Goal: Find specific page/section: Find specific page/section

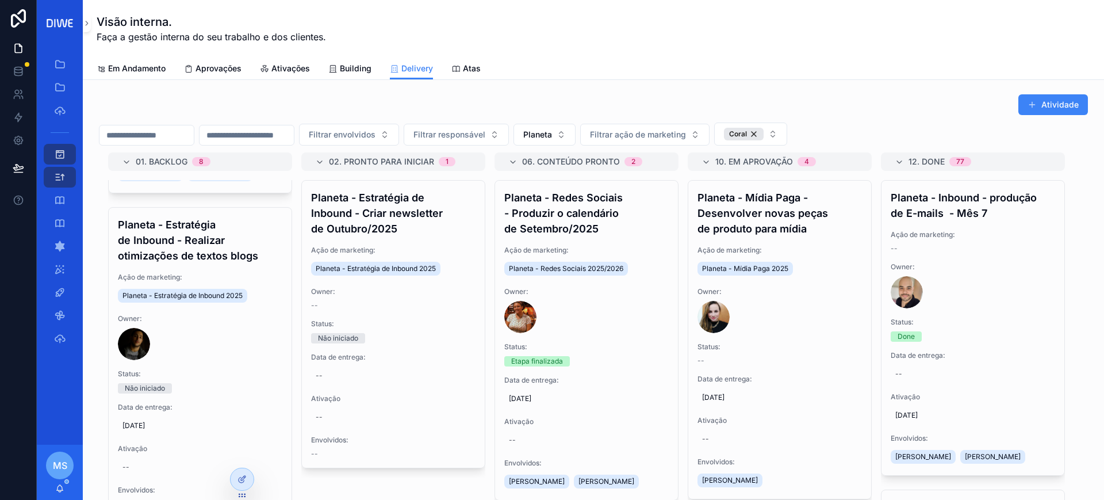
scroll to position [2414, 0]
click at [274, 490] on div "Planeta - Estratégia de Inbound - Realizar otimizações de textos blogs Ação de …" at bounding box center [200, 363] width 183 height 310
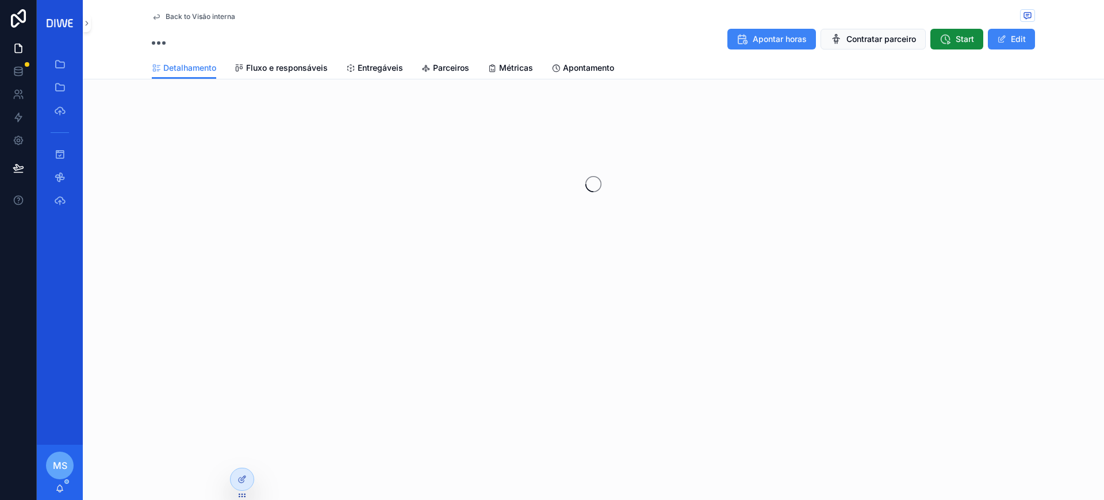
click at [210, 12] on span "Back to Visão interna" at bounding box center [201, 16] width 70 height 9
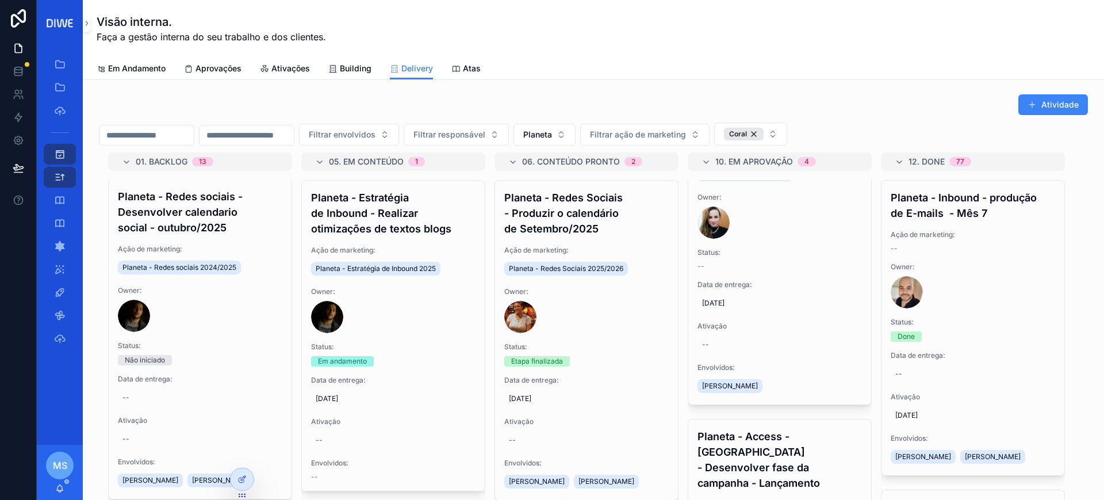
scroll to position [30, 0]
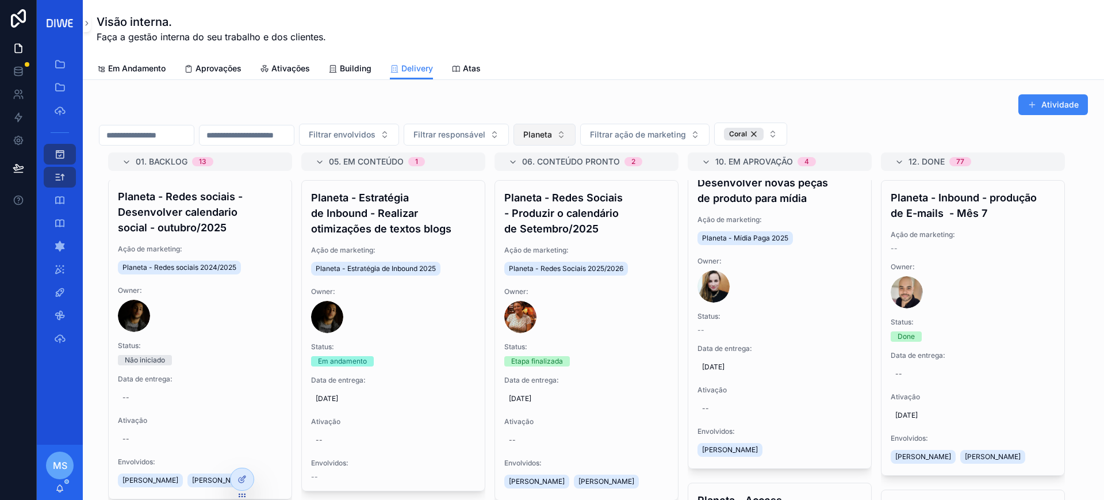
click at [575, 128] on button "Planeta" at bounding box center [544, 135] width 62 height 22
type input "****"
click at [593, 202] on div "Infios" at bounding box center [602, 199] width 138 height 18
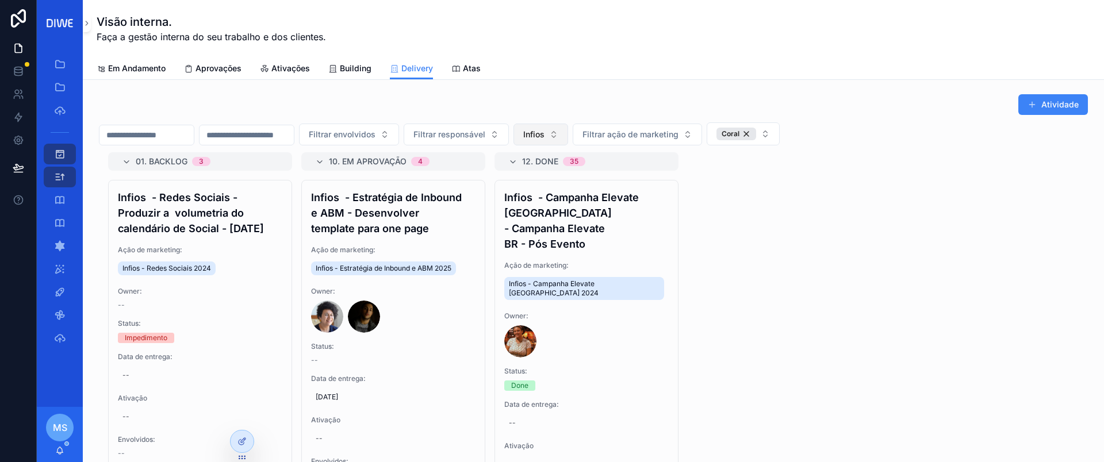
click at [568, 138] on button "Infios" at bounding box center [540, 135] width 55 height 22
type input "*******"
click at [590, 178] on div "Planeta" at bounding box center [598, 181] width 138 height 18
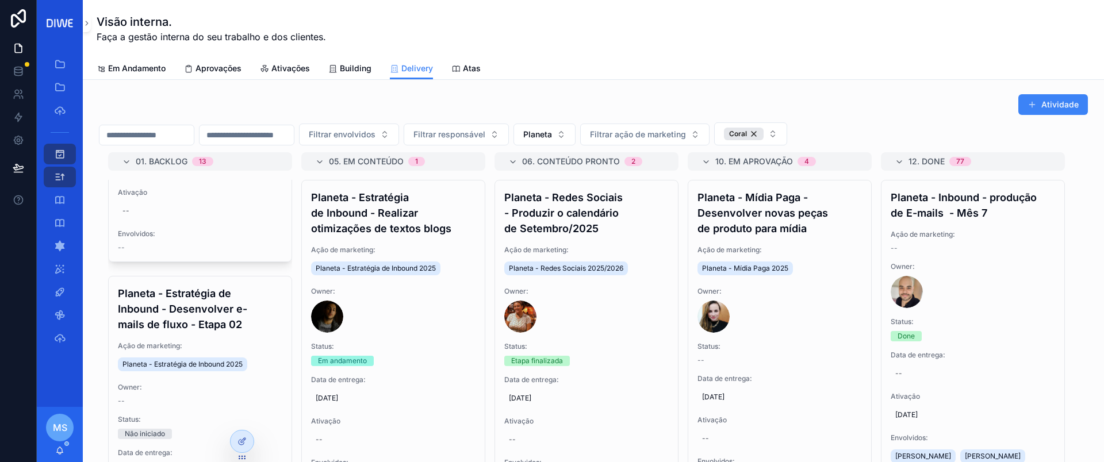
scroll to position [1281, 0]
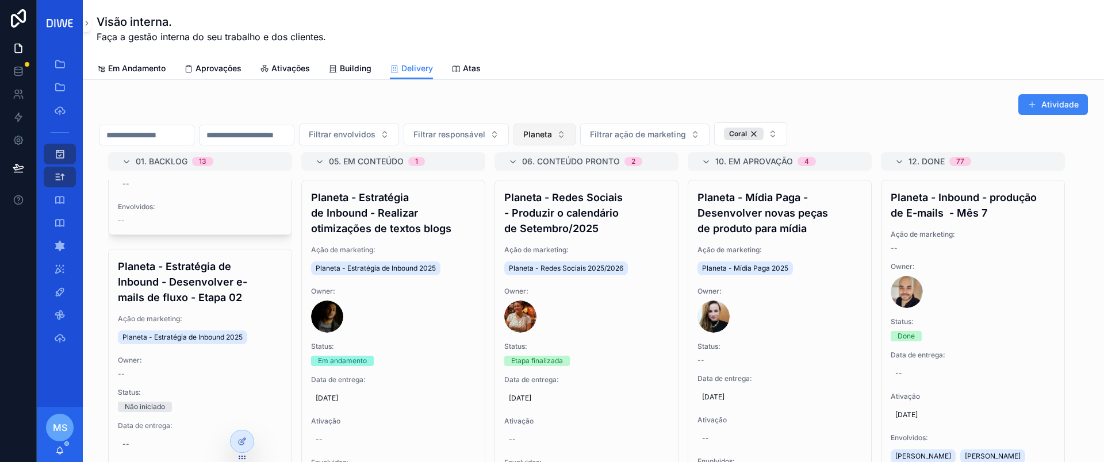
click at [552, 132] on span "Planeta" at bounding box center [537, 134] width 29 height 11
type input "******"
click at [590, 179] on div "Branco" at bounding box center [602, 181] width 138 height 18
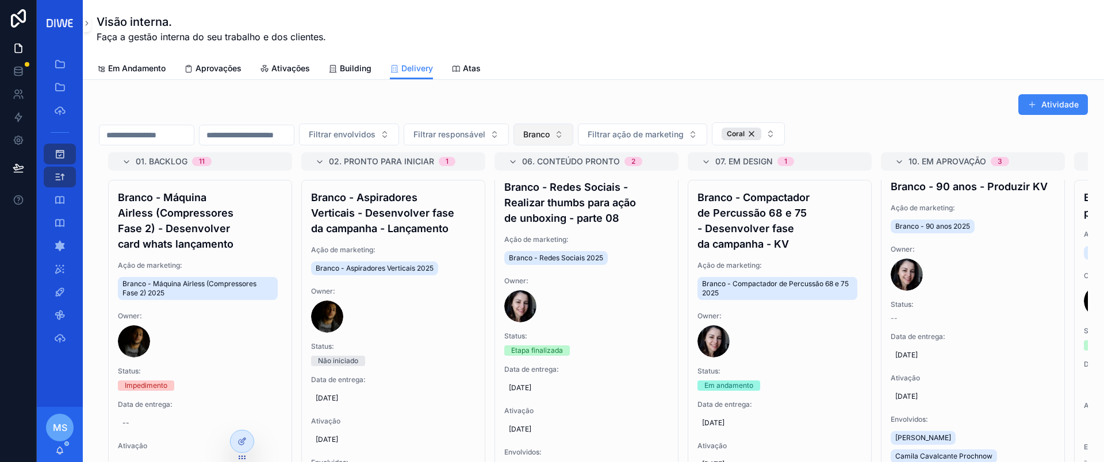
click at [573, 133] on button "Branco" at bounding box center [543, 135] width 60 height 22
type input "***"
click at [565, 180] on div "ASP" at bounding box center [601, 181] width 138 height 18
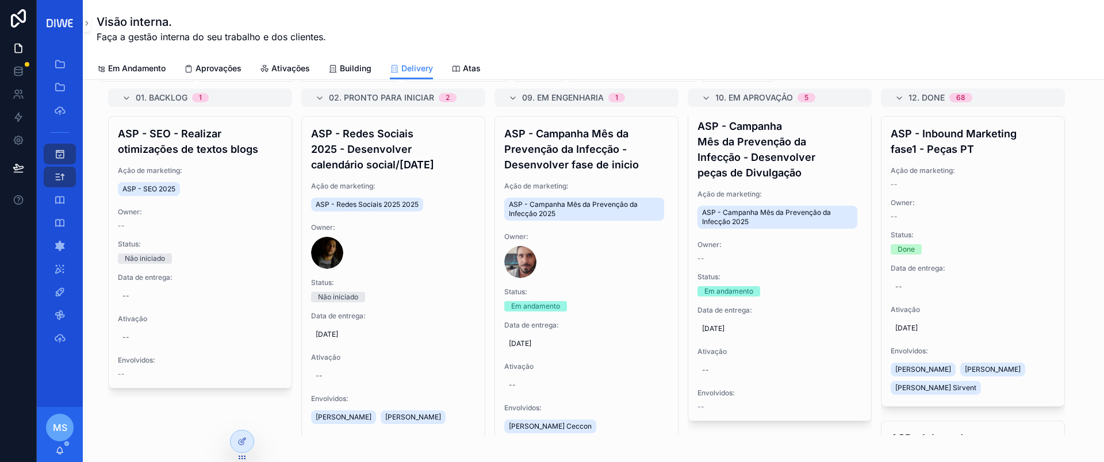
scroll to position [312, 0]
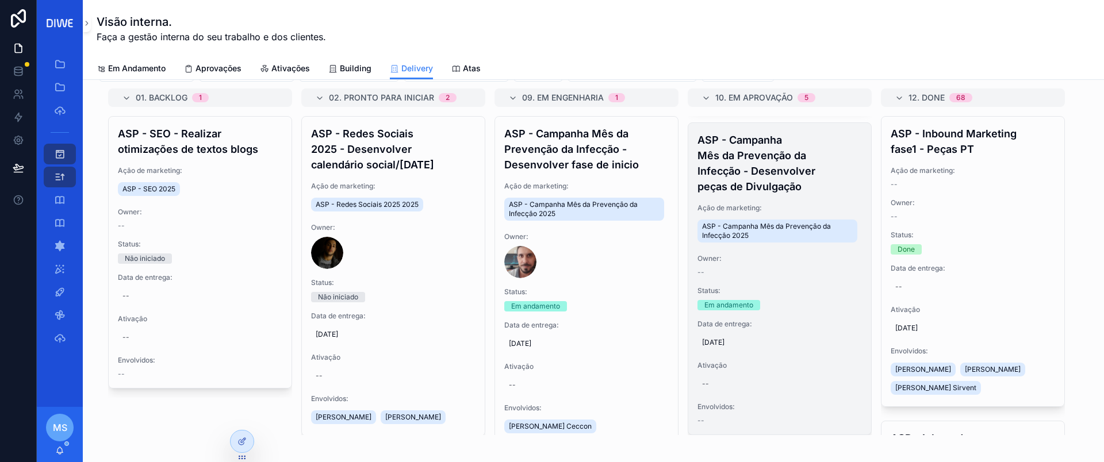
click at [789, 175] on h4 "ASP - Campanha Mês da Prevenção da Infecção - Desenvolver peças de Divulgação" at bounding box center [779, 163] width 164 height 62
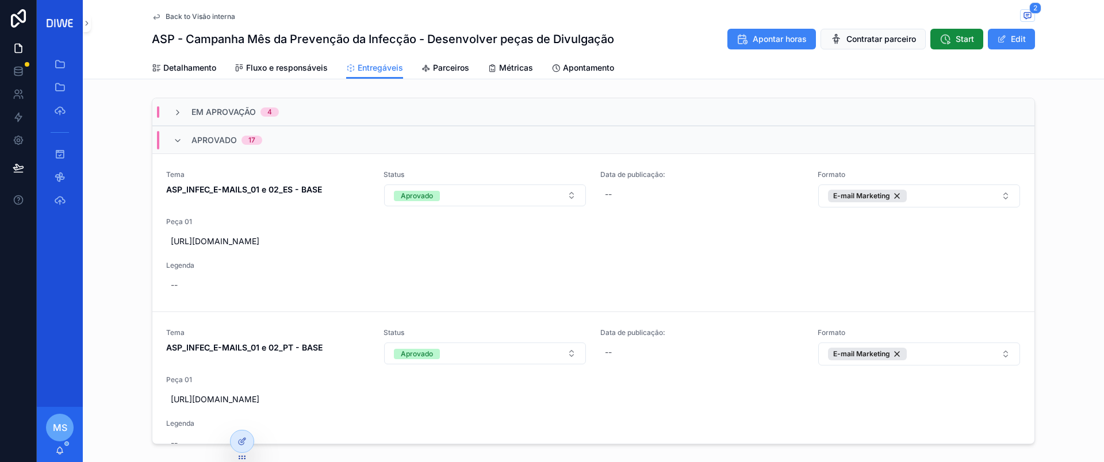
click at [289, 133] on div "Aprovado 17" at bounding box center [593, 140] width 882 height 28
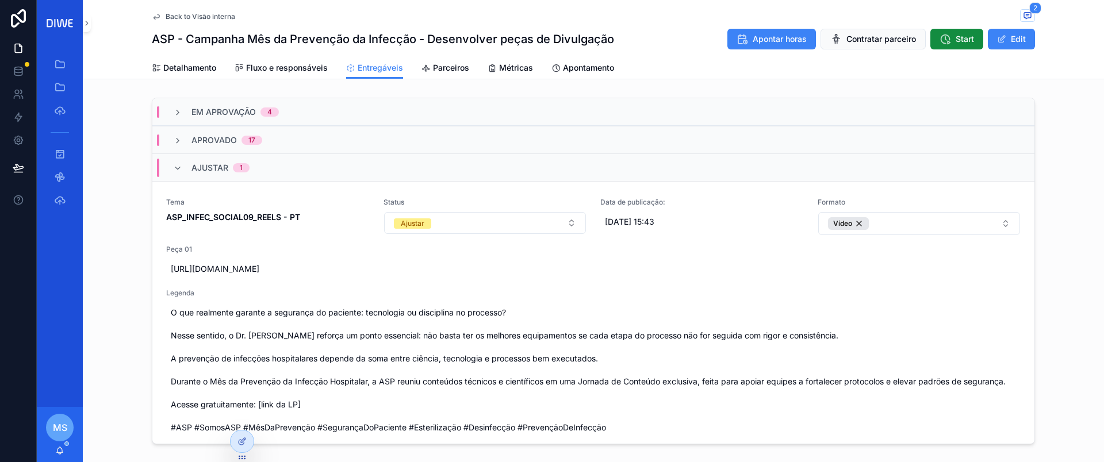
click at [285, 170] on div "Ajustar 1" at bounding box center [593, 167] width 882 height 28
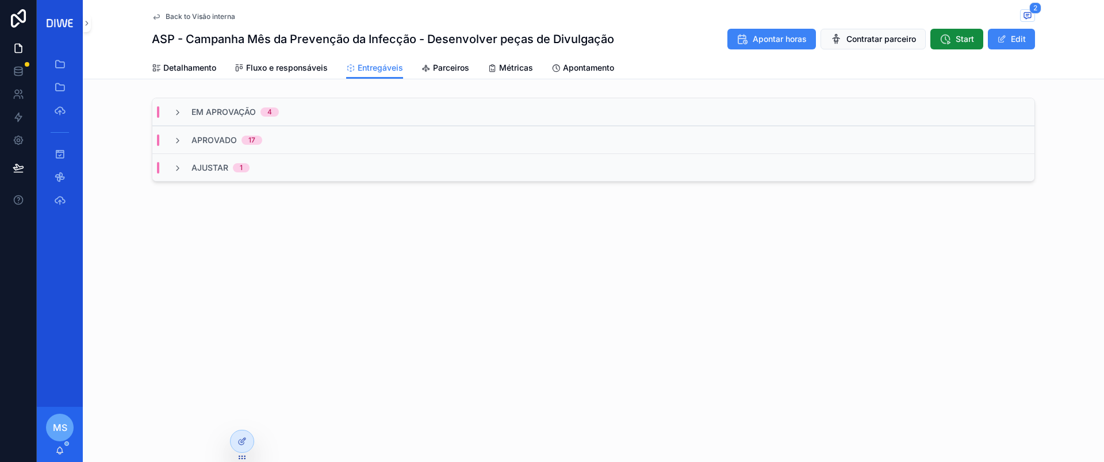
click at [277, 172] on div "Ajustar 1" at bounding box center [593, 167] width 882 height 28
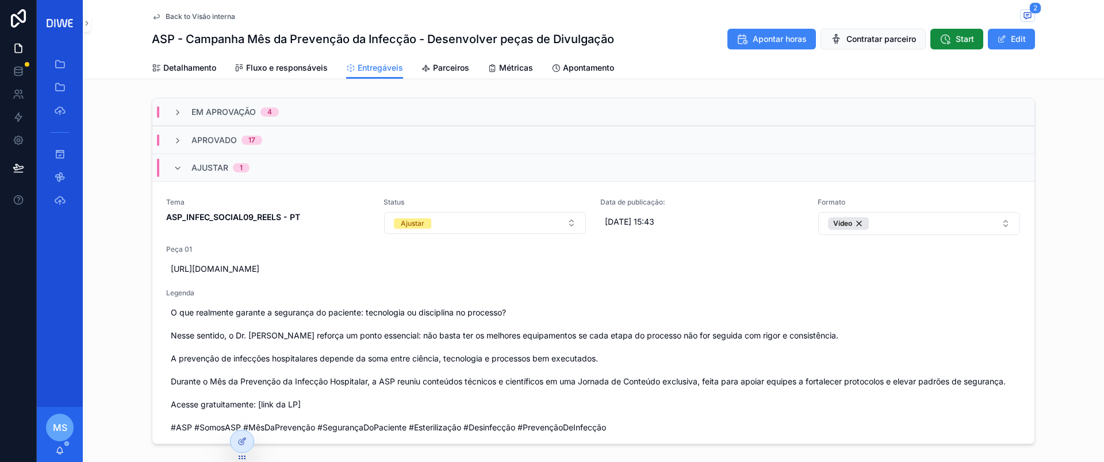
click at [304, 111] on div "Em Aprovação 4" at bounding box center [593, 112] width 882 height 28
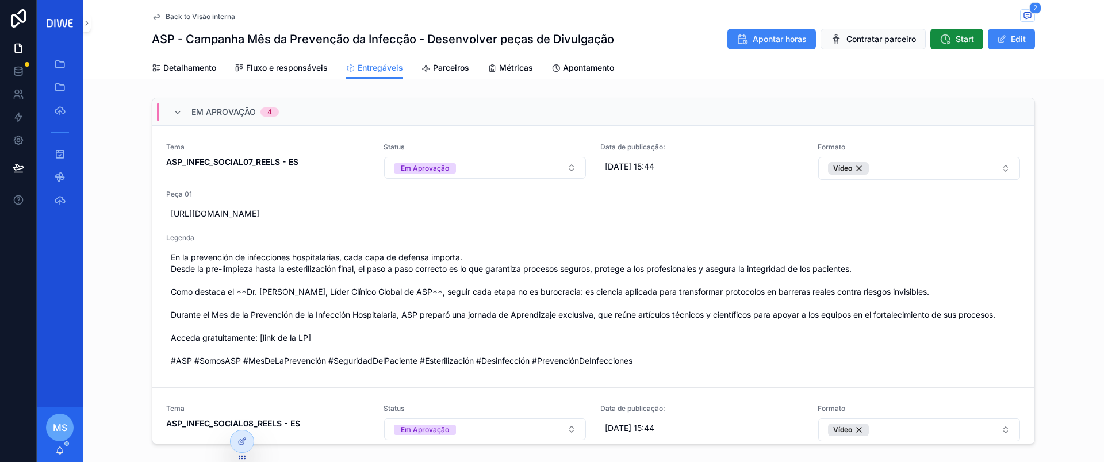
click at [317, 108] on div "Em Aprovação 4" at bounding box center [593, 112] width 882 height 28
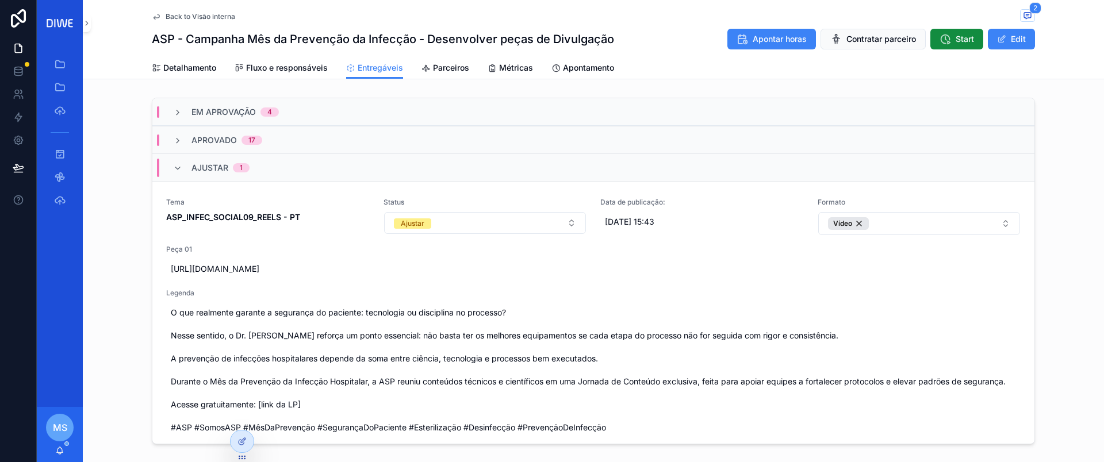
click at [269, 174] on div "Ajustar 1" at bounding box center [593, 167] width 882 height 28
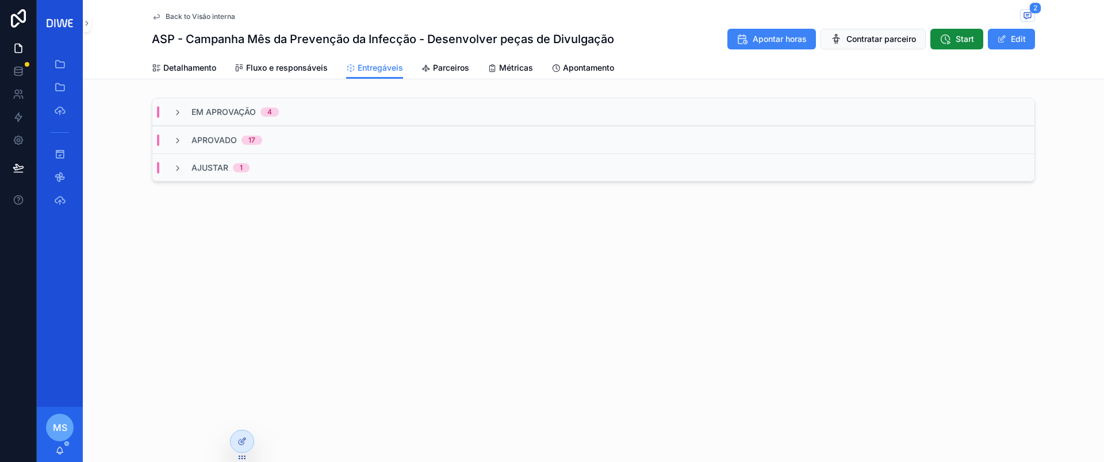
click at [220, 16] on span "Back to Visão interna" at bounding box center [201, 16] width 70 height 9
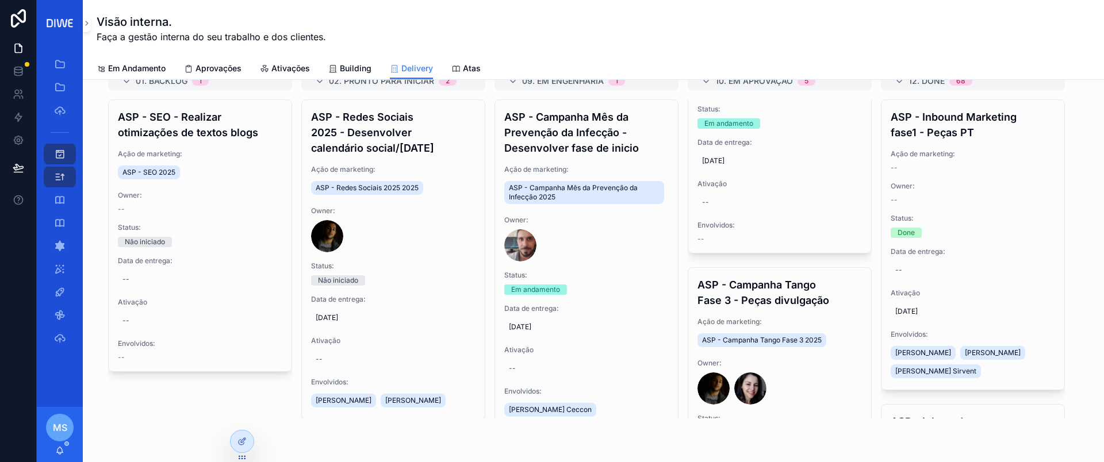
scroll to position [612, 0]
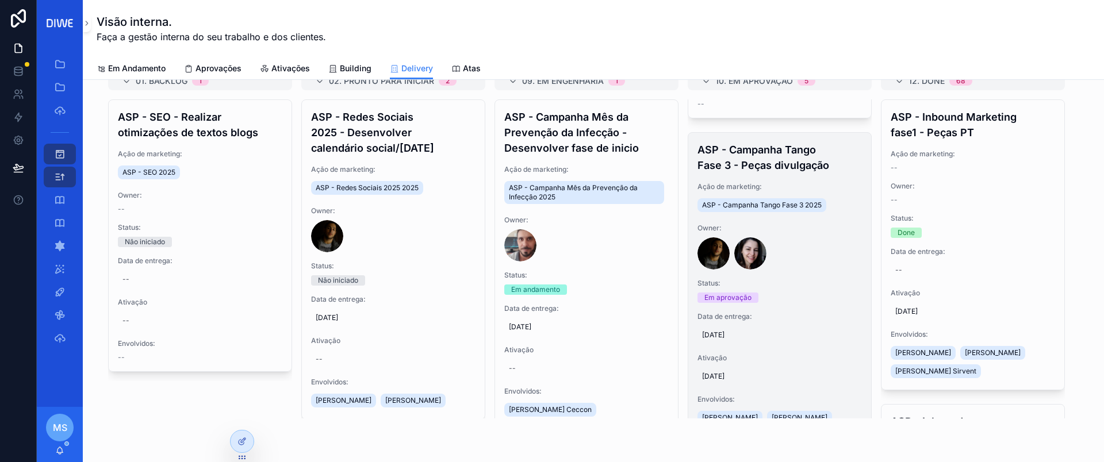
click at [803, 167] on h4 "ASP - Campanha Tango Fase 3 - Peças divulgação" at bounding box center [779, 157] width 164 height 31
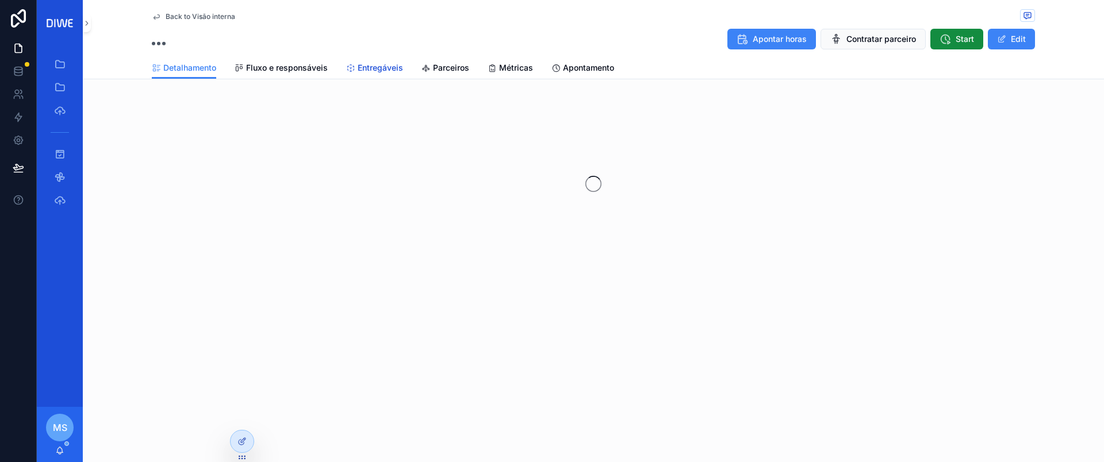
click at [371, 72] on span "Entregáveis" at bounding box center [380, 67] width 45 height 11
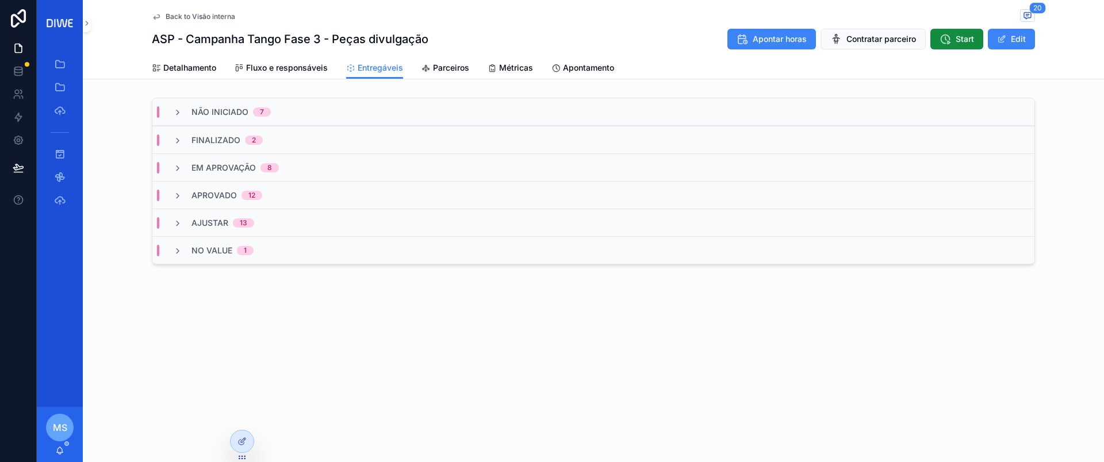
click at [290, 167] on div "Em Aprovação 8" at bounding box center [225, 167] width 133 height 11
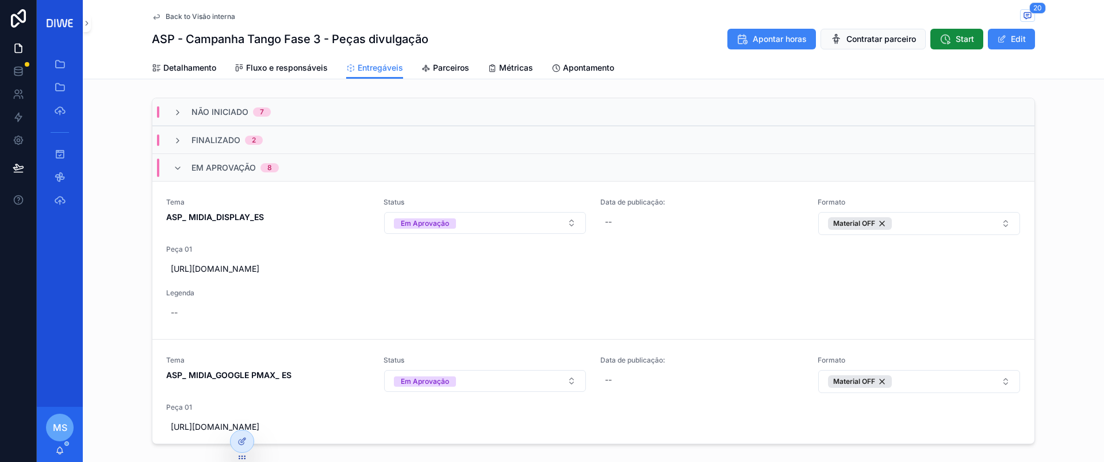
click at [281, 173] on div "Em Aprovação 8" at bounding box center [225, 168] width 133 height 18
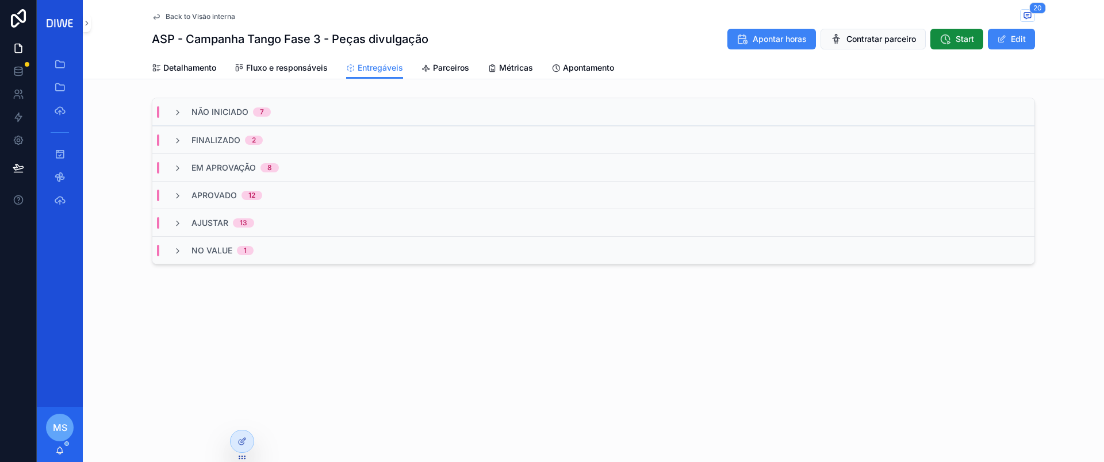
click at [189, 13] on span "Back to Visão interna" at bounding box center [201, 16] width 70 height 9
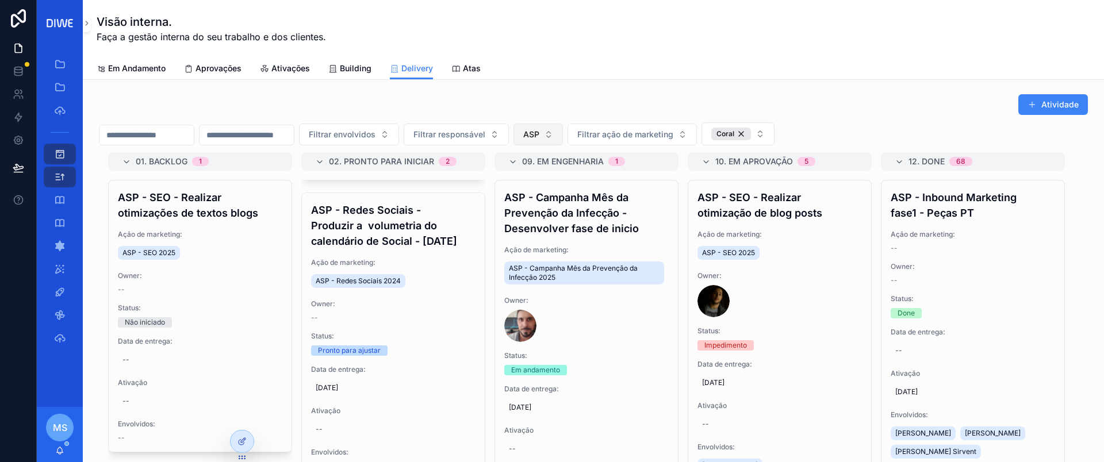
click at [563, 126] on button "ASP" at bounding box center [537, 135] width 49 height 22
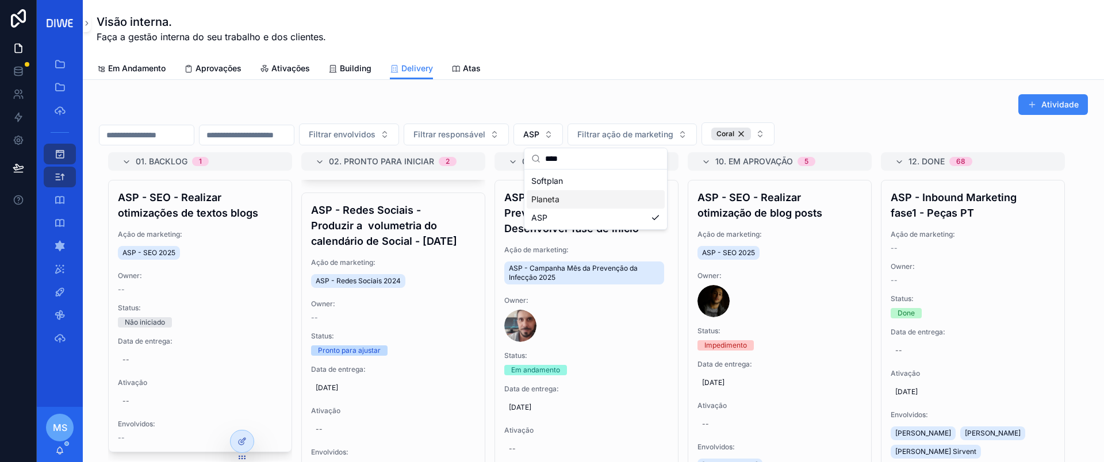
type input "****"
click at [578, 198] on div "Planeta" at bounding box center [596, 199] width 138 height 18
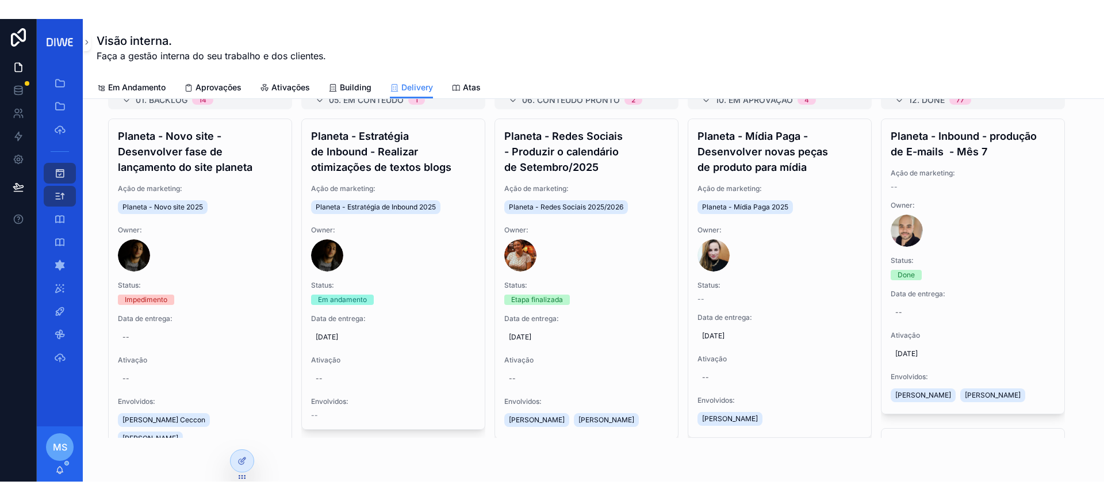
scroll to position [77, 0]
